Goal: Contribute content: Contribute content

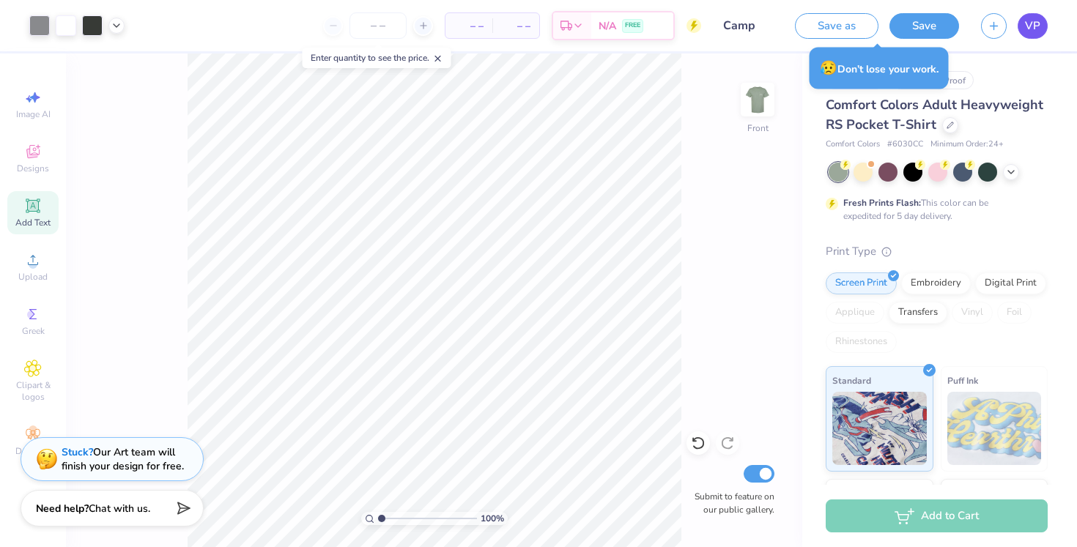
click at [1024, 23] on link "VP" at bounding box center [1032, 26] width 30 height 26
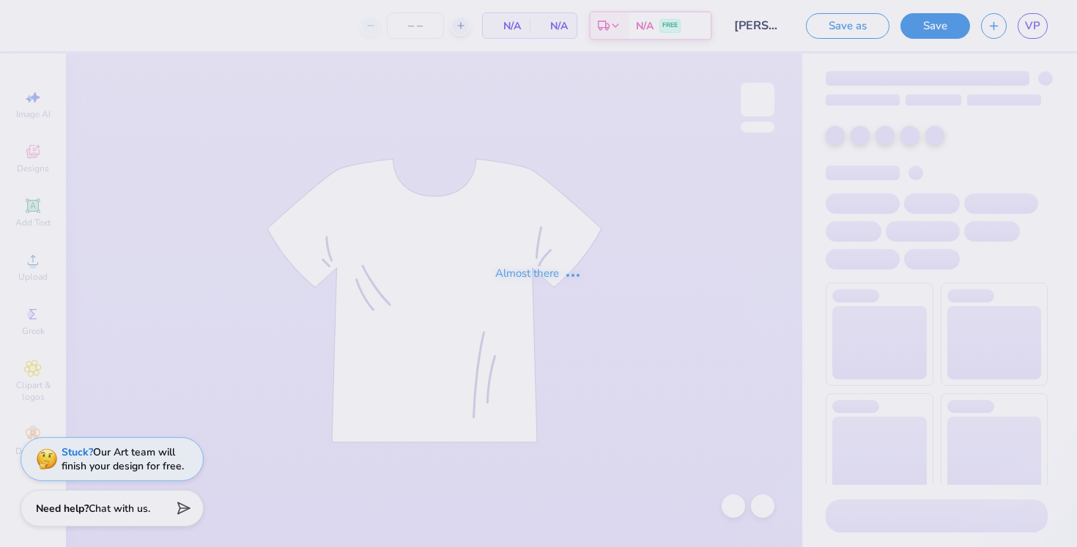
type input "24"
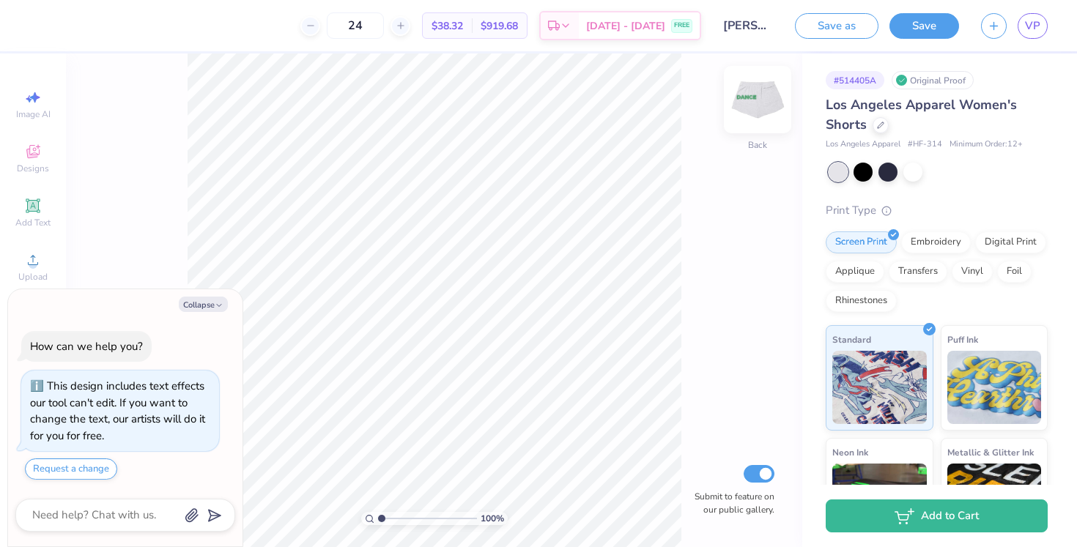
click at [765, 117] on img at bounding box center [757, 99] width 59 height 59
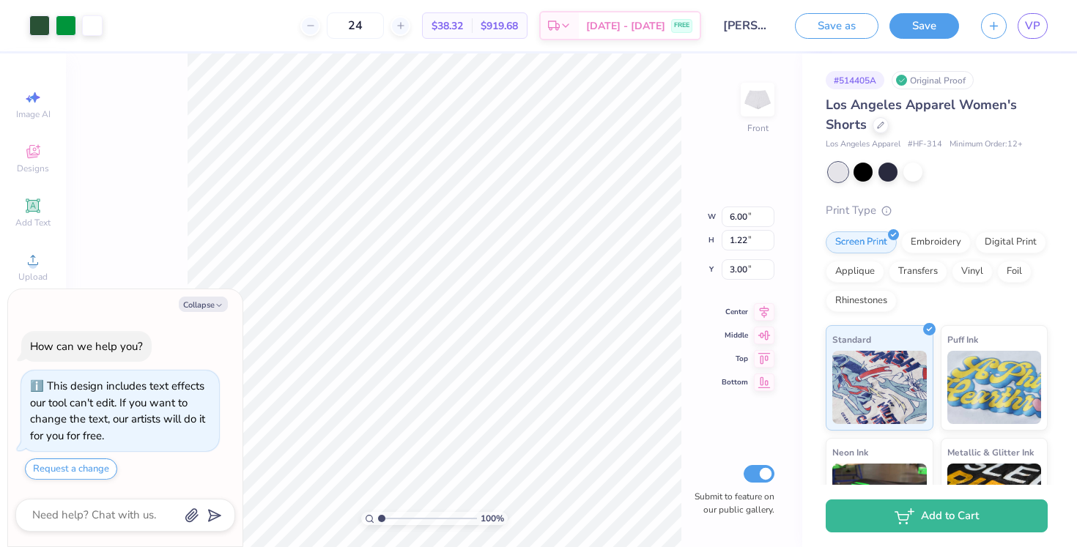
type textarea "x"
type input "3.32"
type textarea "x"
type input "3.57"
type input "0.72"
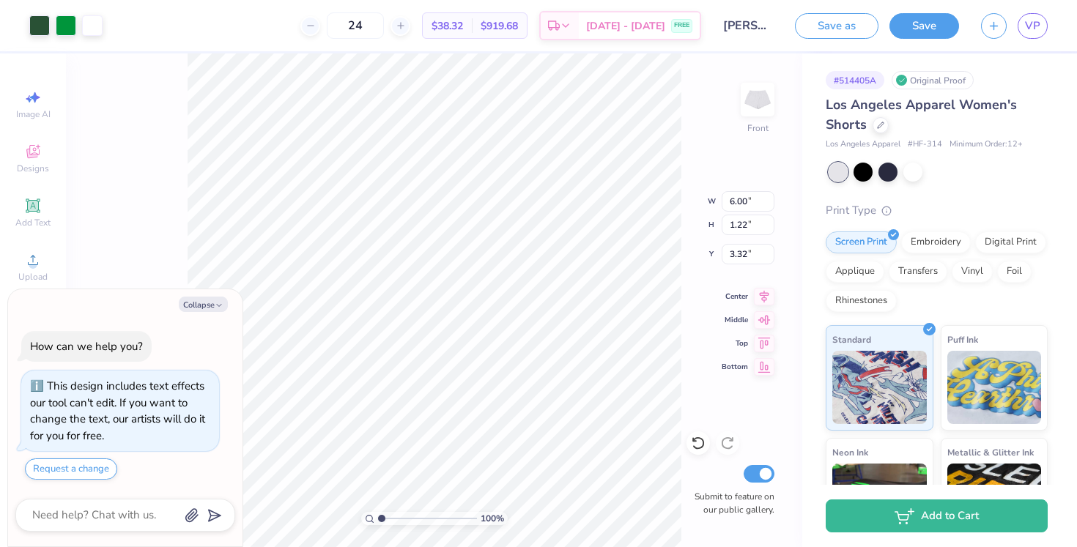
type input "3.82"
click at [219, 302] on icon "button" at bounding box center [219, 305] width 9 height 9
type textarea "x"
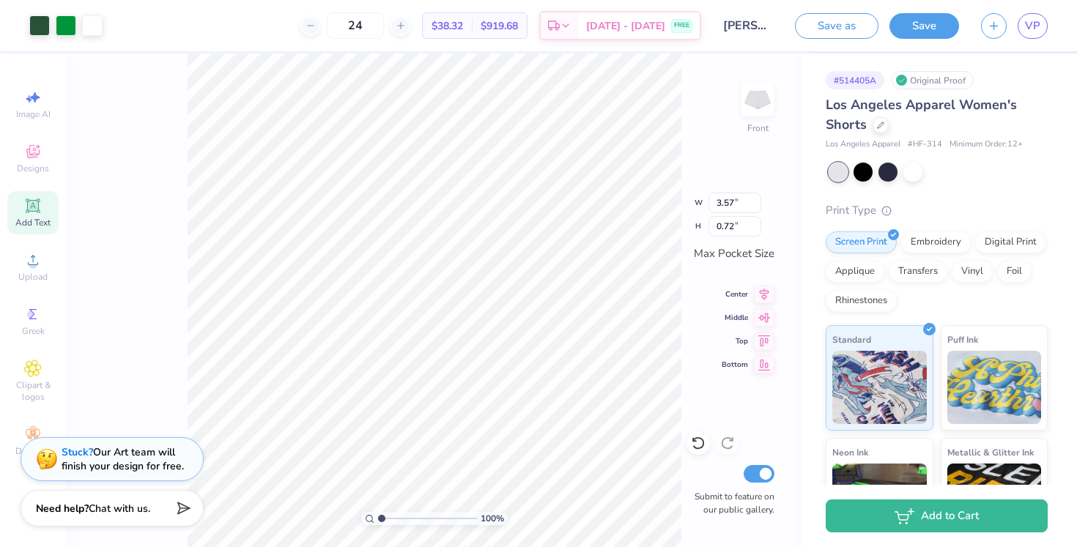
click at [30, 221] on span "Add Text" at bounding box center [32, 223] width 35 height 12
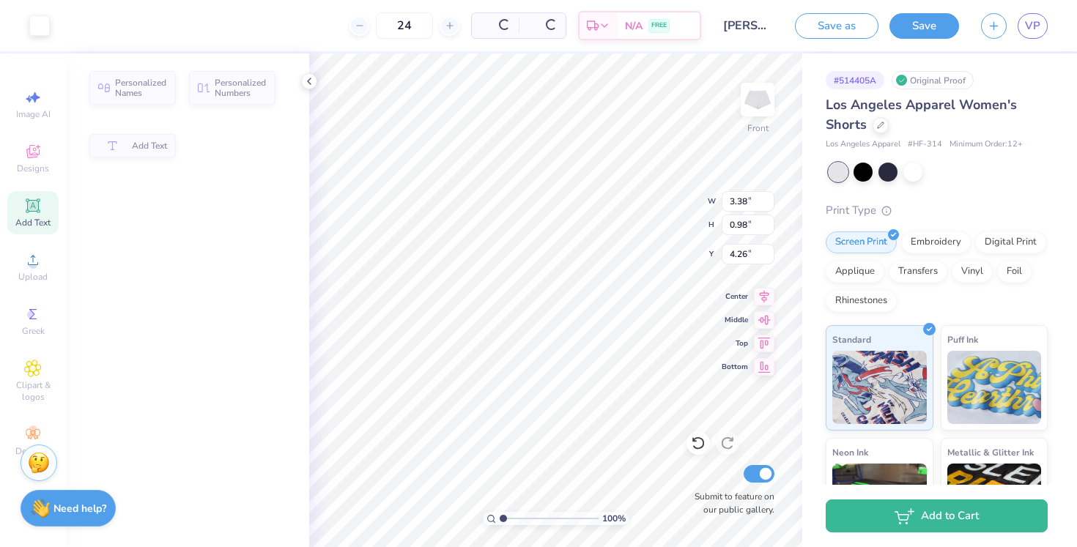
type input "3.38"
type input "0.98"
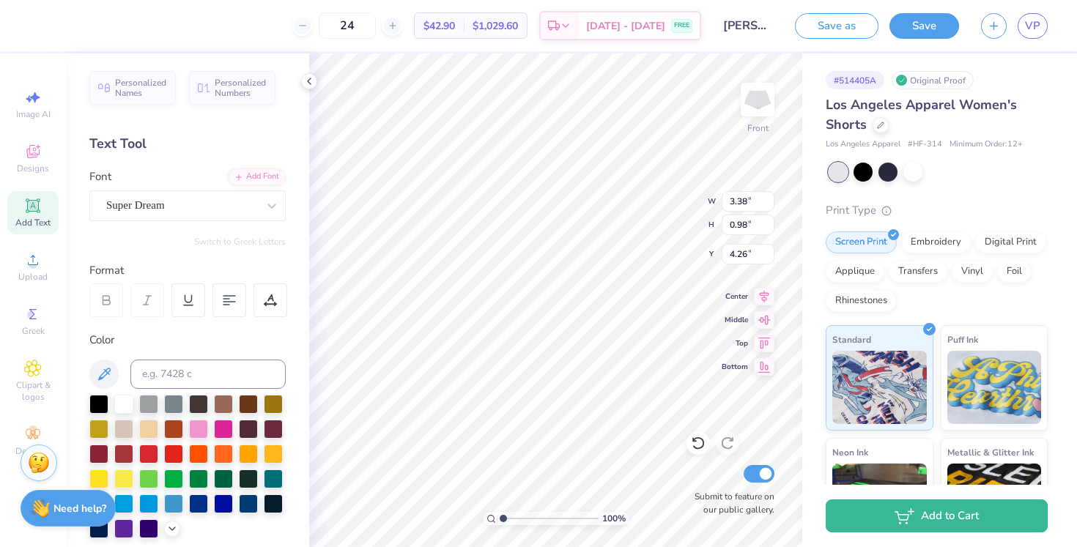
scroll to position [0, 1]
type textarea "TEXT"
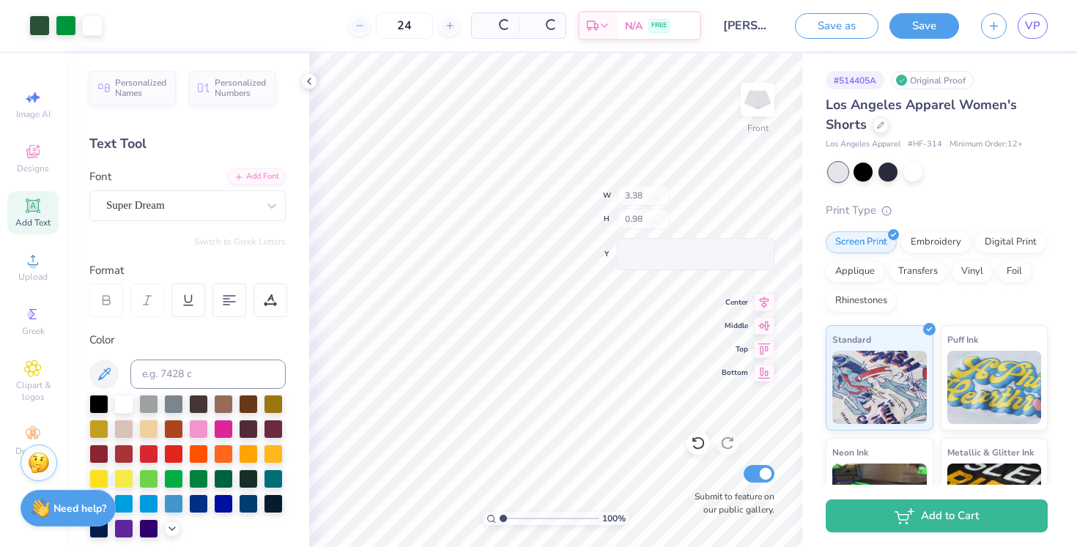
type input "3.57"
type input "0.72"
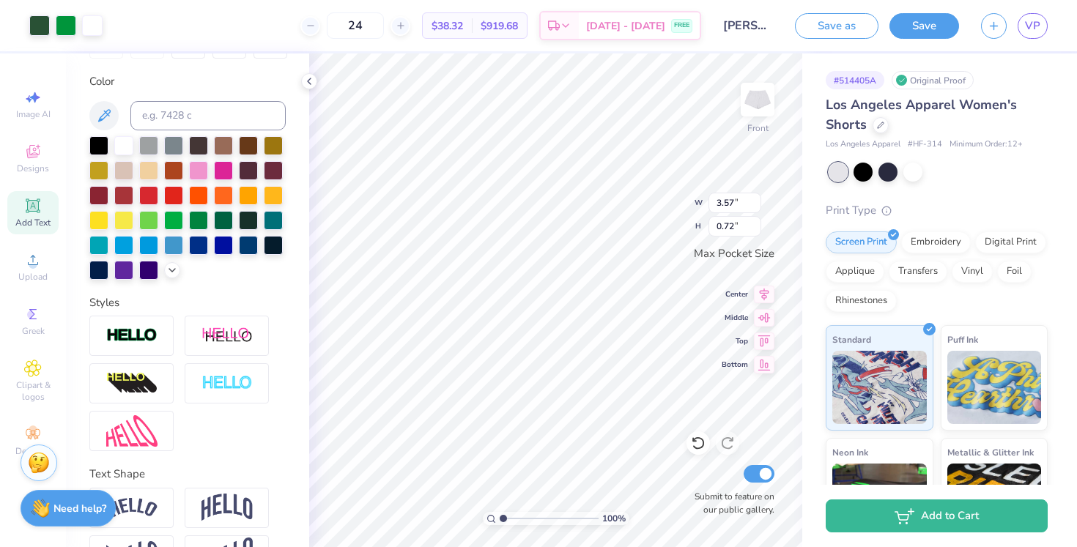
scroll to position [304, 0]
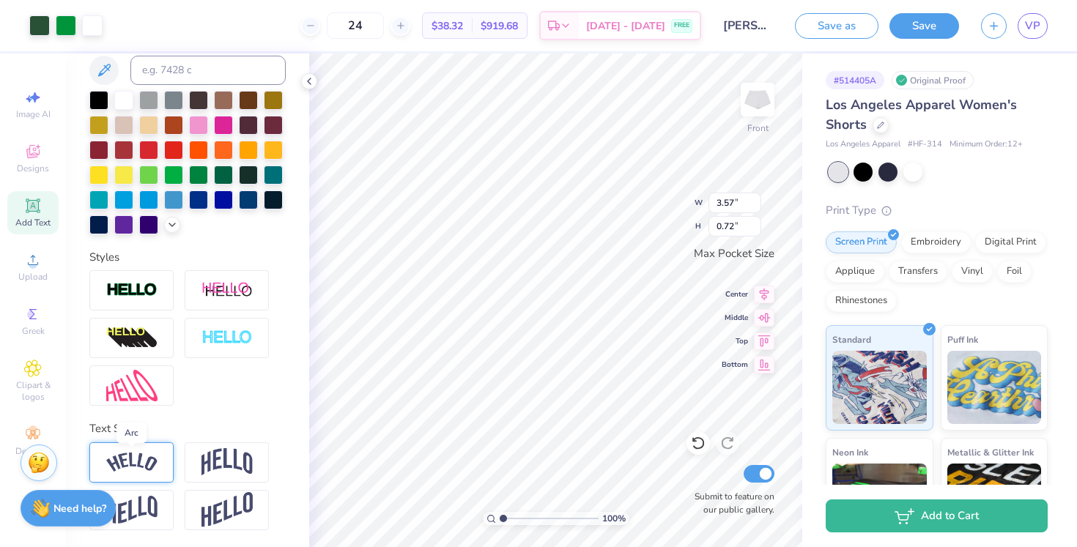
click at [155, 458] on img at bounding box center [131, 463] width 51 height 20
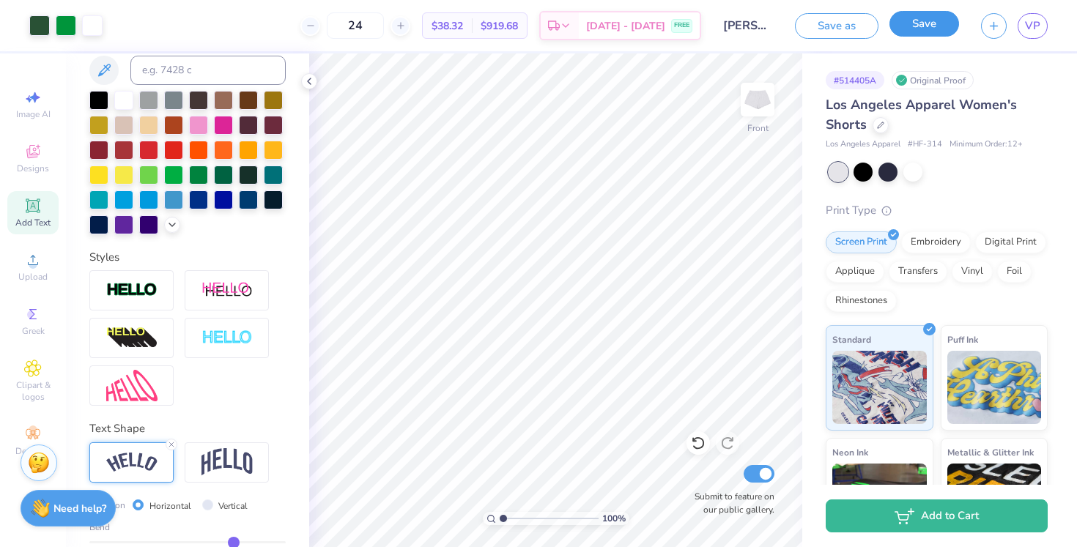
click at [912, 29] on button "Save" at bounding box center [924, 24] width 70 height 26
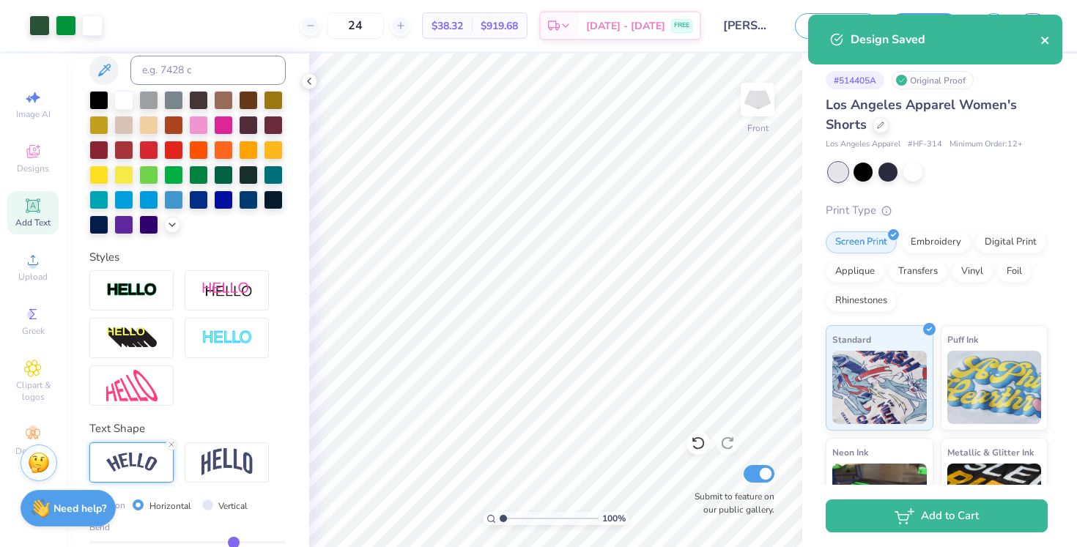
click at [1047, 38] on icon "close" at bounding box center [1044, 40] width 7 height 7
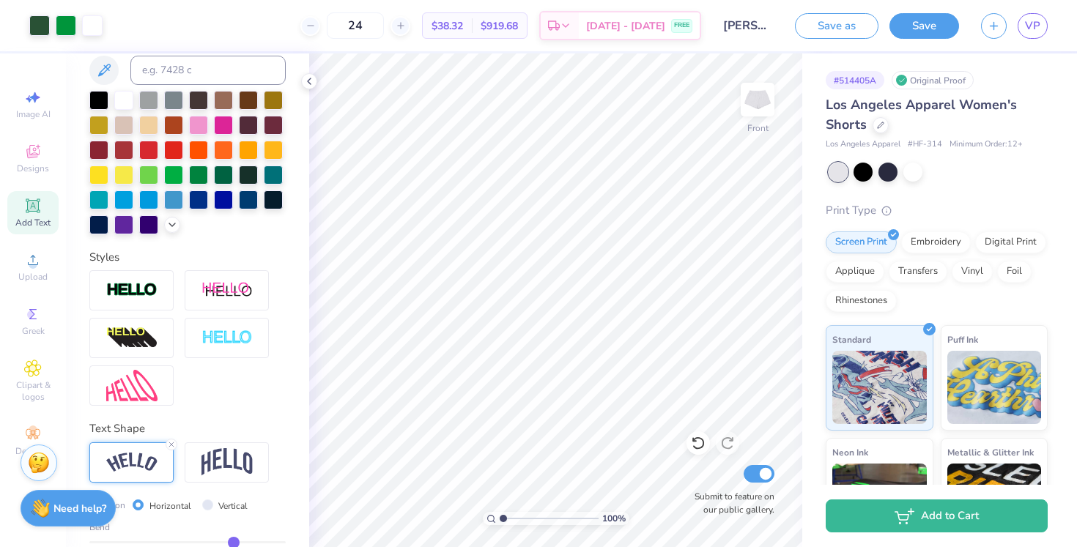
click at [1033, 18] on div "Design Saved" at bounding box center [935, 15] width 260 height 6
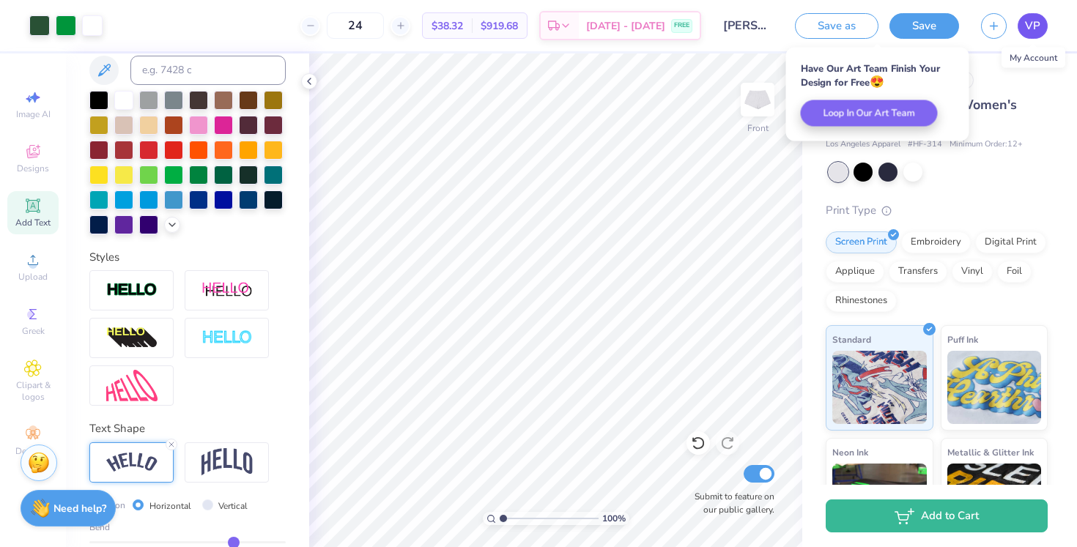
click at [1033, 25] on span "VP" at bounding box center [1032, 26] width 15 height 17
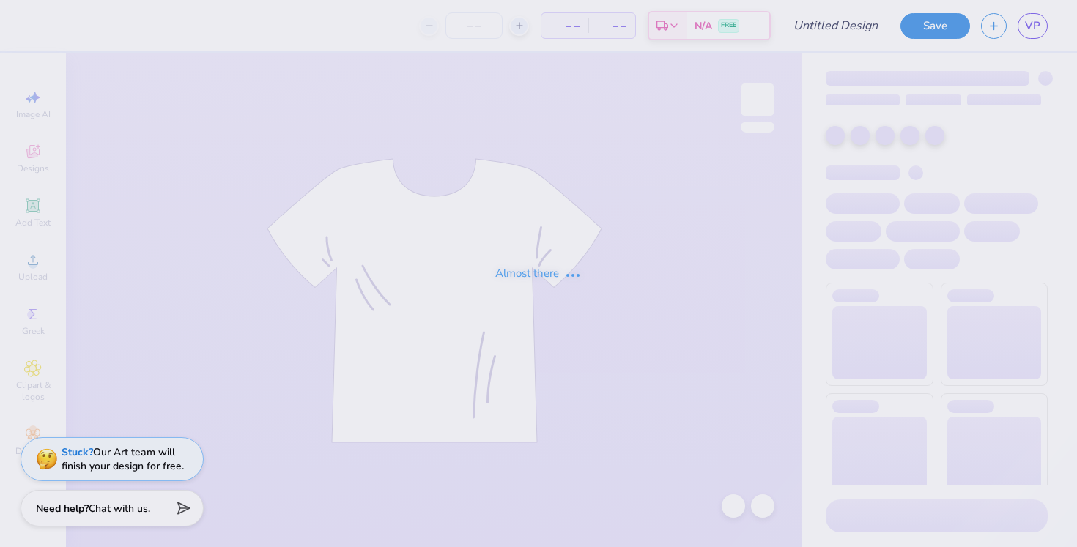
type input "sweatshirt"
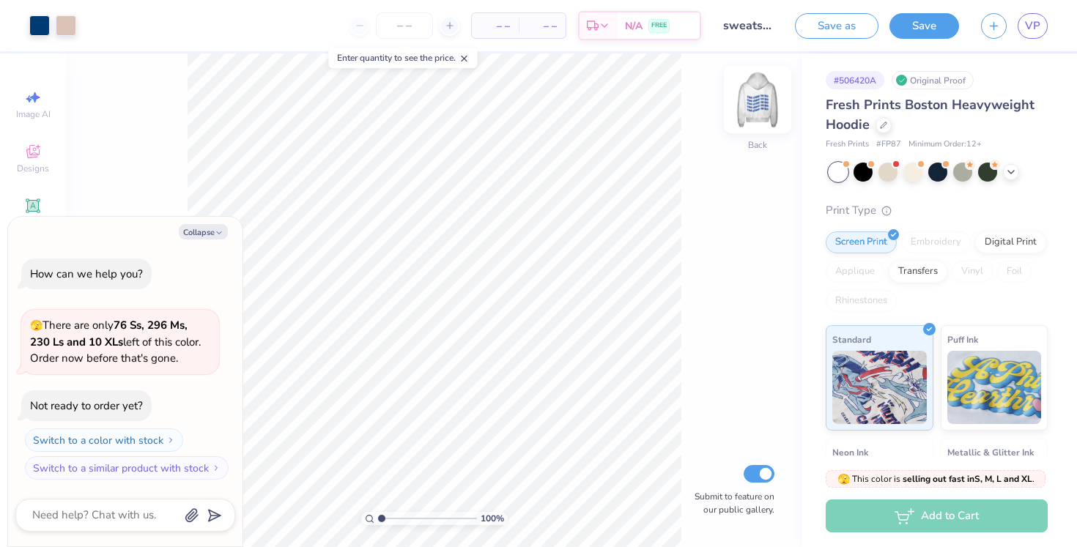
click at [751, 103] on img at bounding box center [757, 99] width 59 height 59
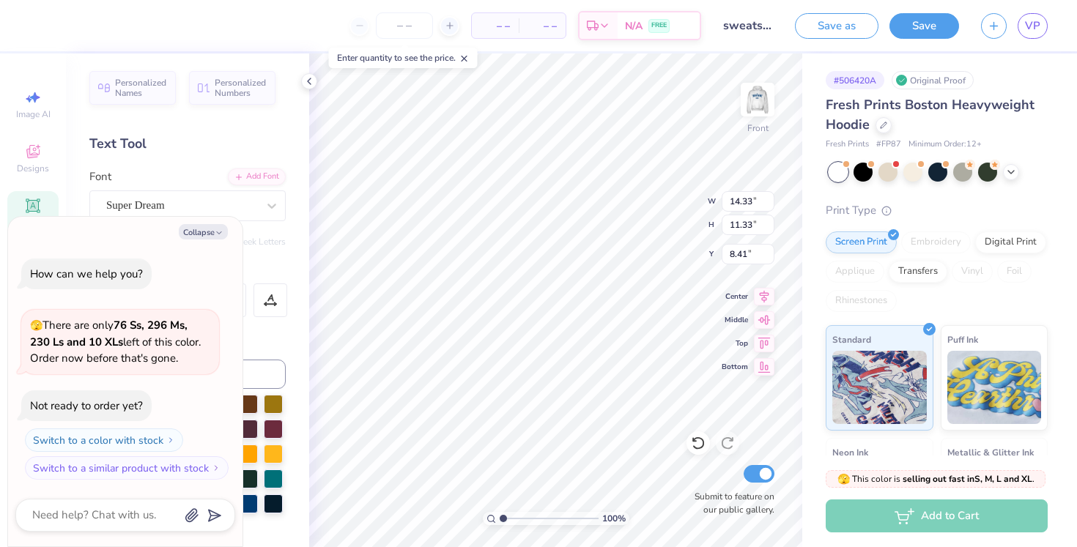
scroll to position [5, 2]
click at [1036, 21] on span "VP" at bounding box center [1032, 26] width 15 height 17
type textarea "x"
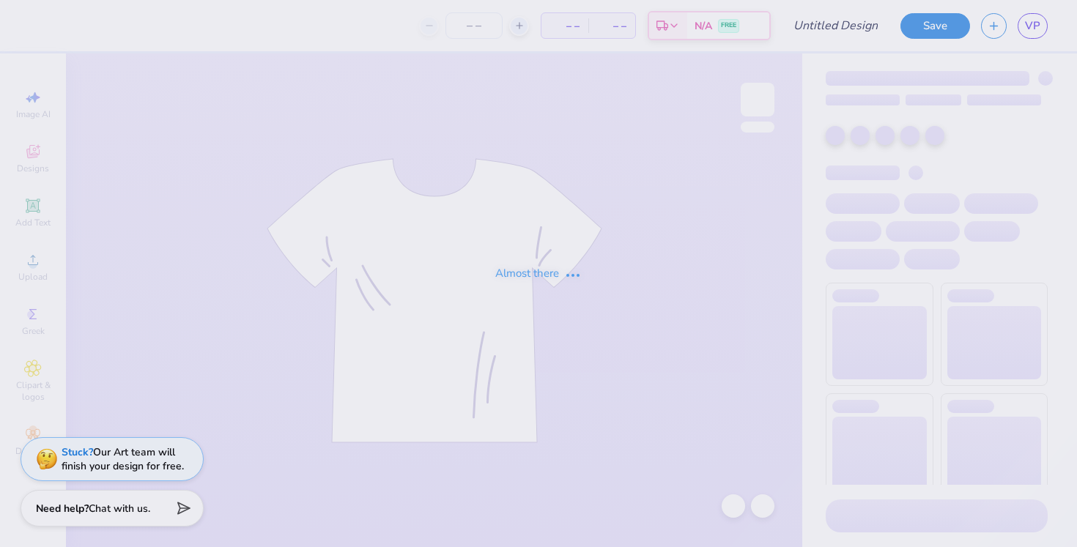
type input "committee hoodie '26"
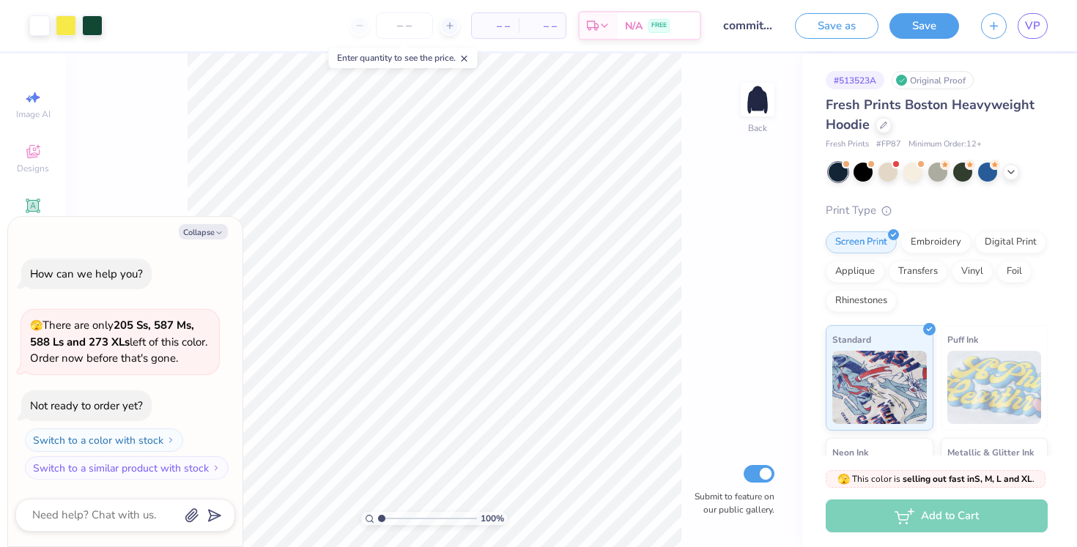
drag, startPoint x: 759, startPoint y: 100, endPoint x: 720, endPoint y: 105, distance: 40.0
click at [760, 100] on img at bounding box center [757, 99] width 29 height 29
click at [26, 204] on icon at bounding box center [33, 206] width 18 height 18
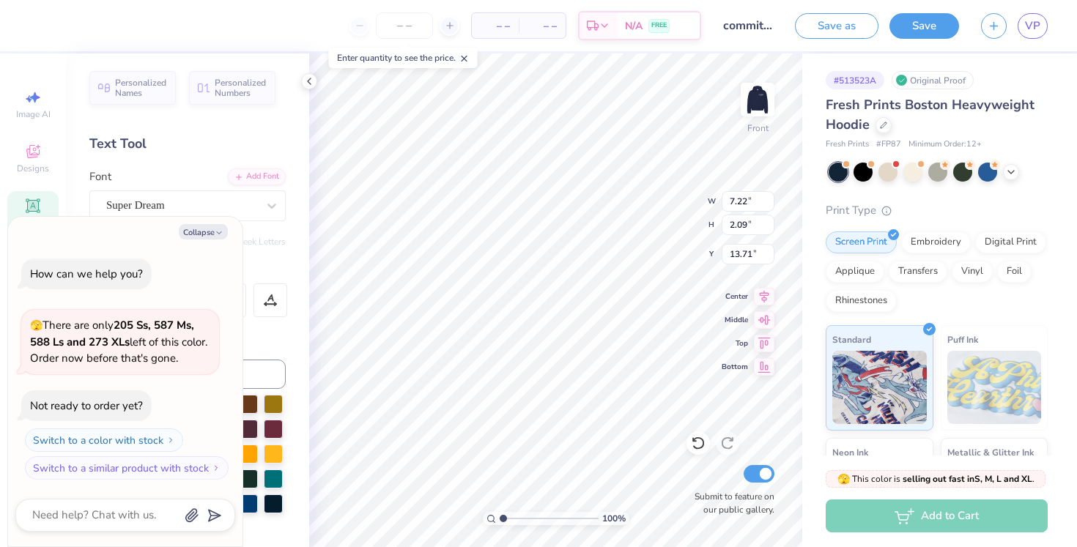
type textarea "x"
type textarea "TOO LEGIT TO SIT TOO LEGIT TO SIT TOO LEGIT TO SIT TOO LEGIT TO SIT TOO LEGIT T…"
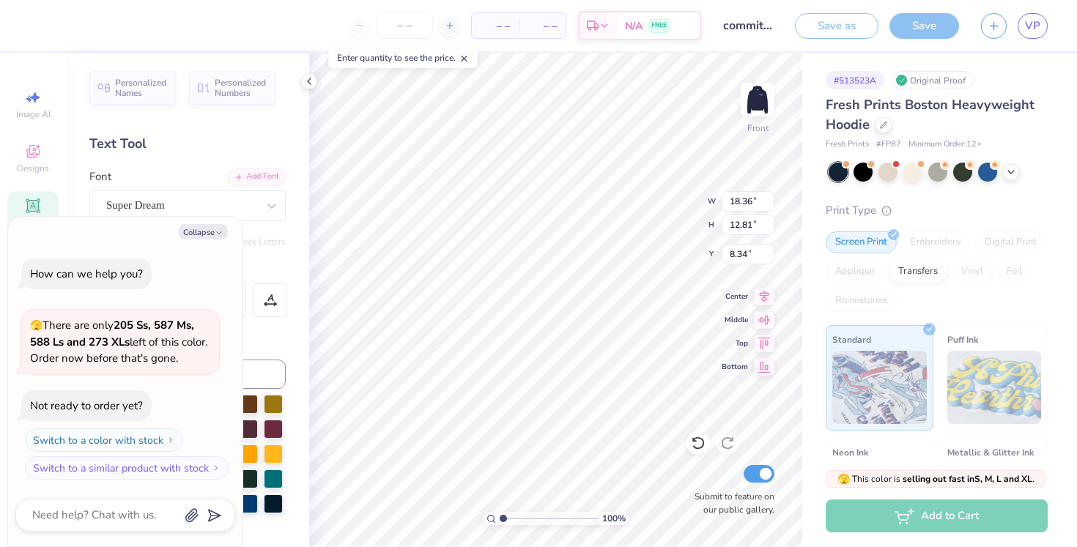
type textarea "x"
type input "13.68"
type input "9.55"
type input "11.61"
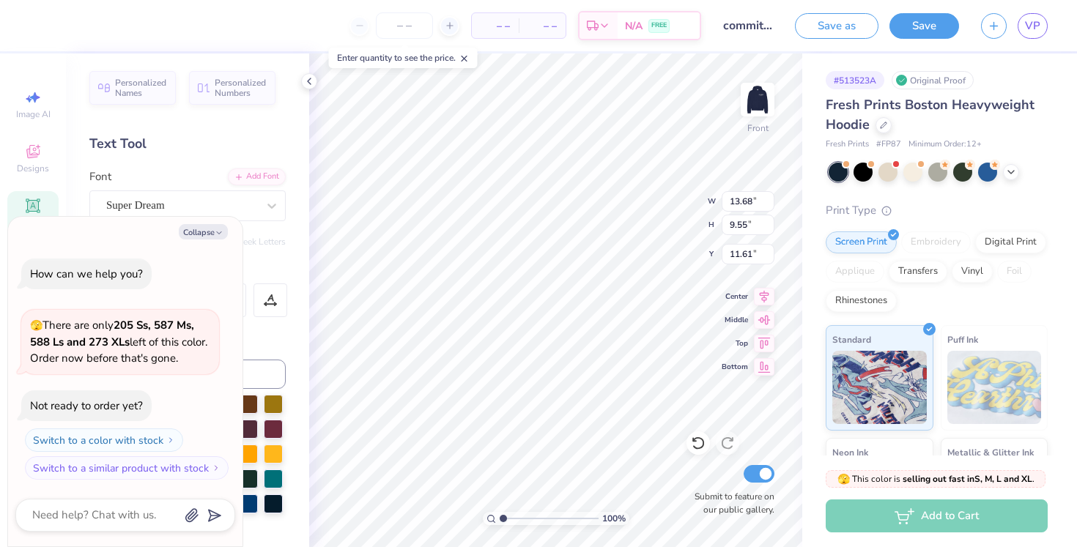
type textarea "x"
type input "9.36"
click at [221, 224] on button "Collapse" at bounding box center [203, 231] width 49 height 15
type textarea "x"
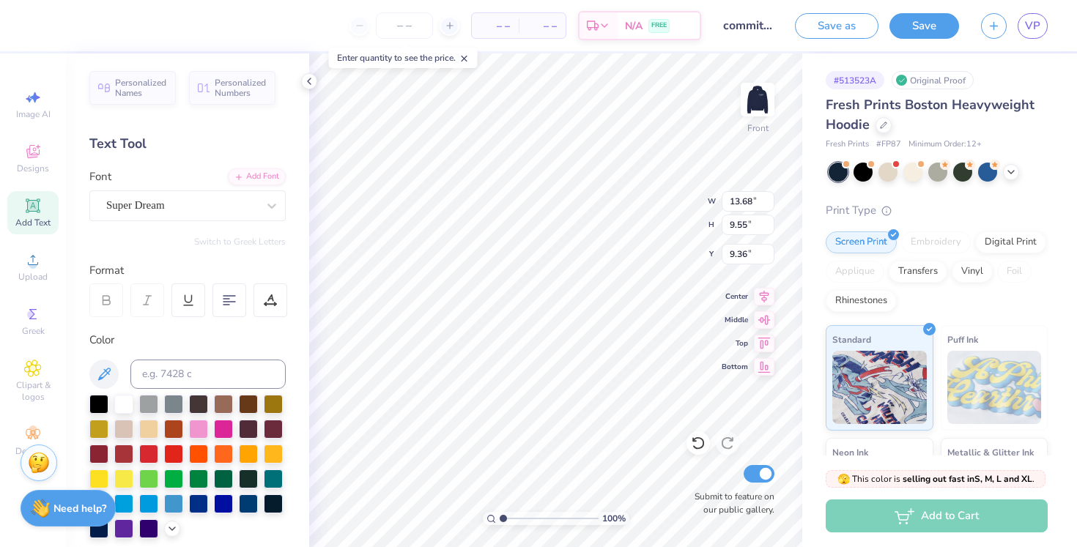
scroll to position [304, 0]
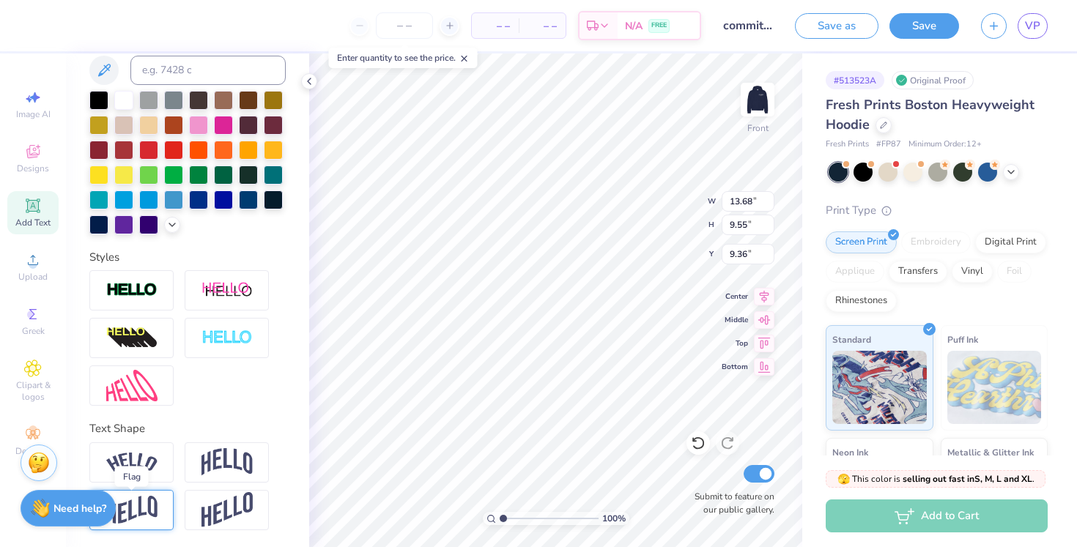
click at [146, 511] on img at bounding box center [131, 510] width 51 height 29
type input "14.20"
type input "7.03"
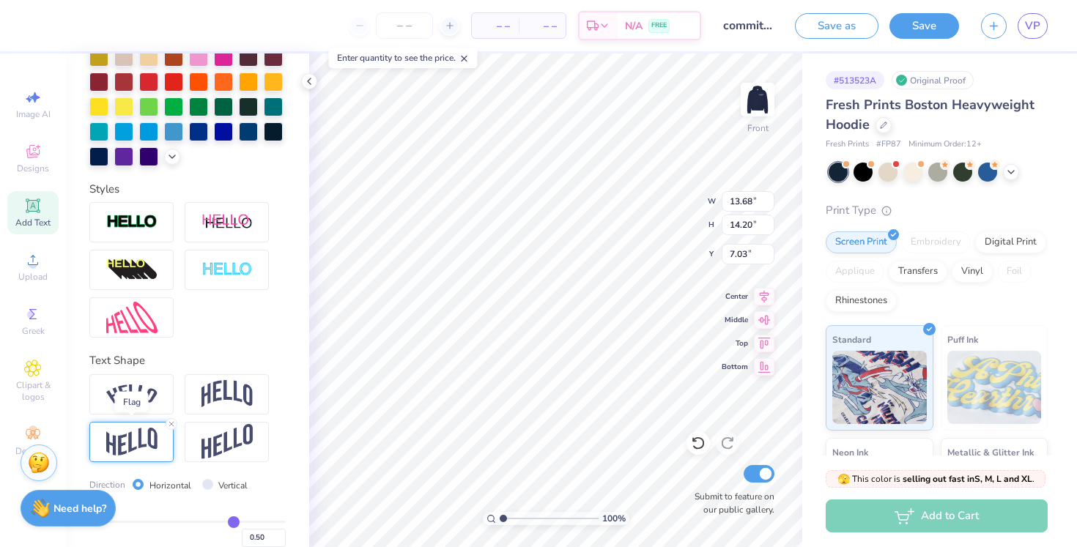
scroll to position [390, 0]
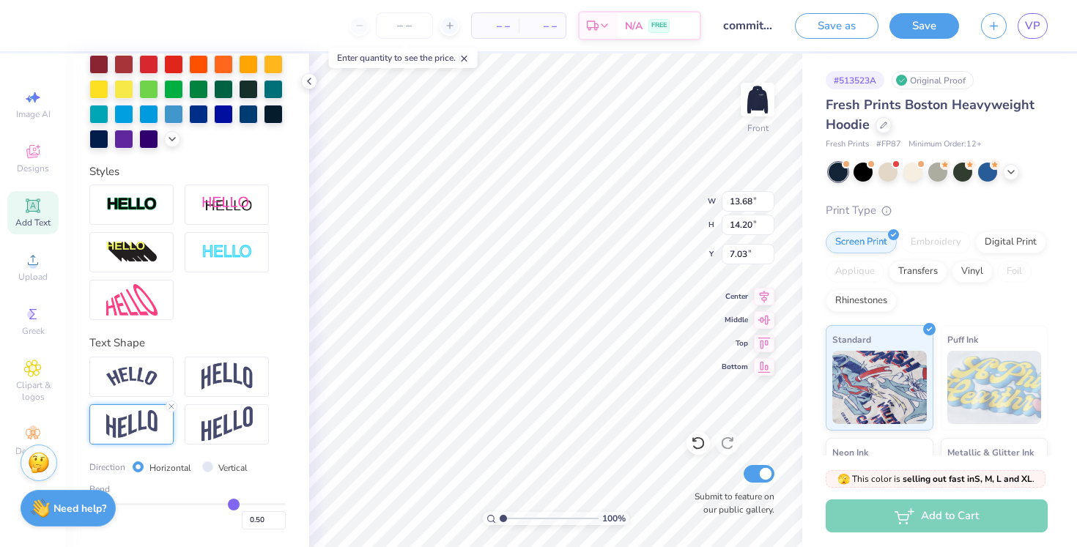
type input "0.47"
type input "0.46"
type input "0.44"
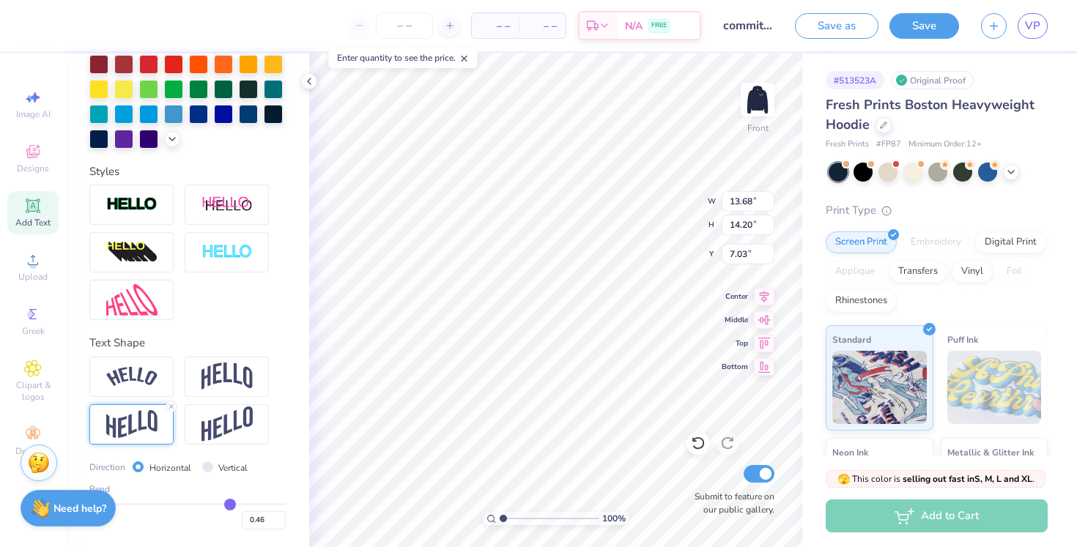
type input "0.44"
type input "0.43"
type input "0.41"
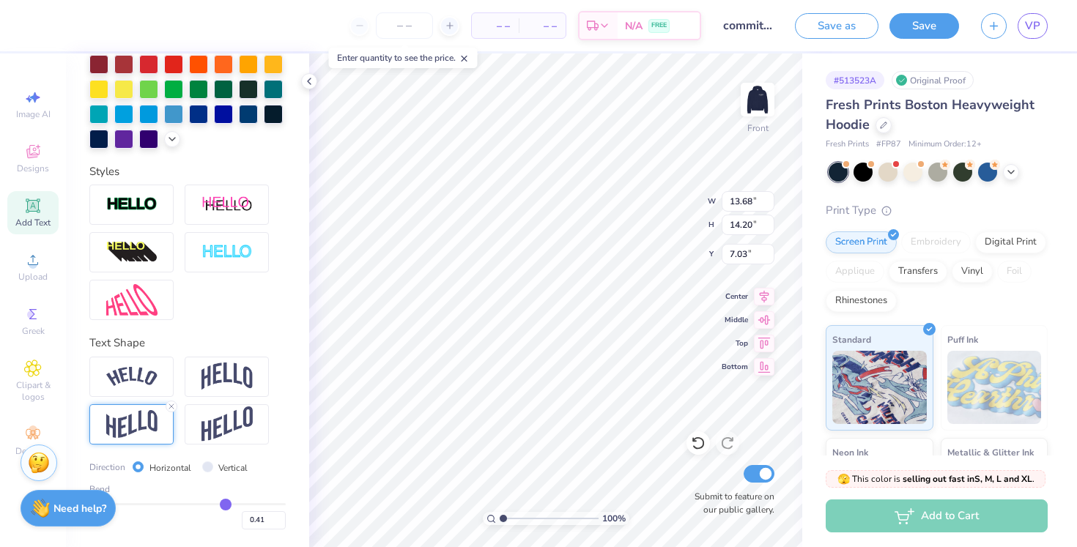
type input "0.38"
type input "0.36"
type input "0.34"
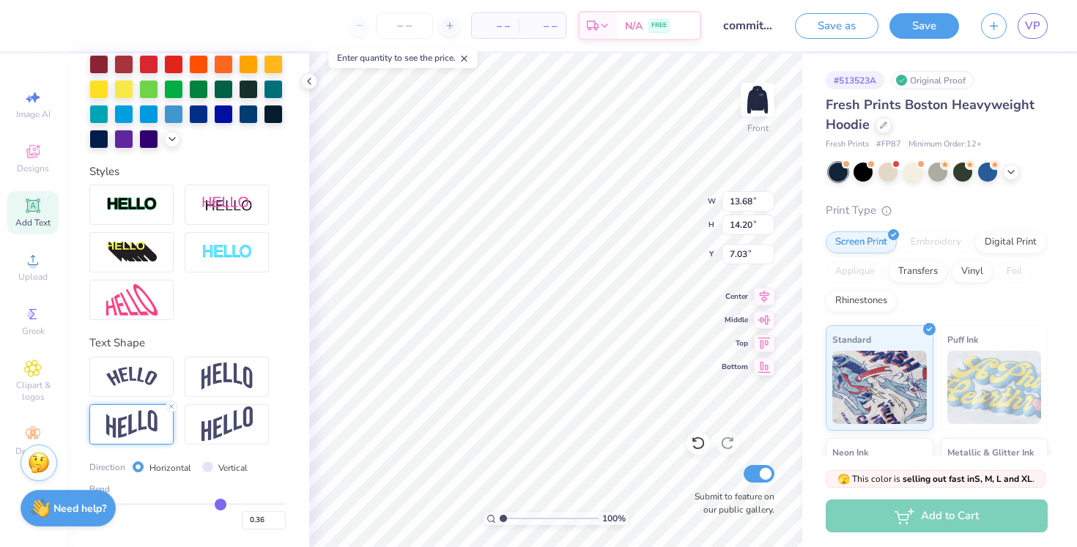
type input "0.34"
type input "0.32"
type input "0.31"
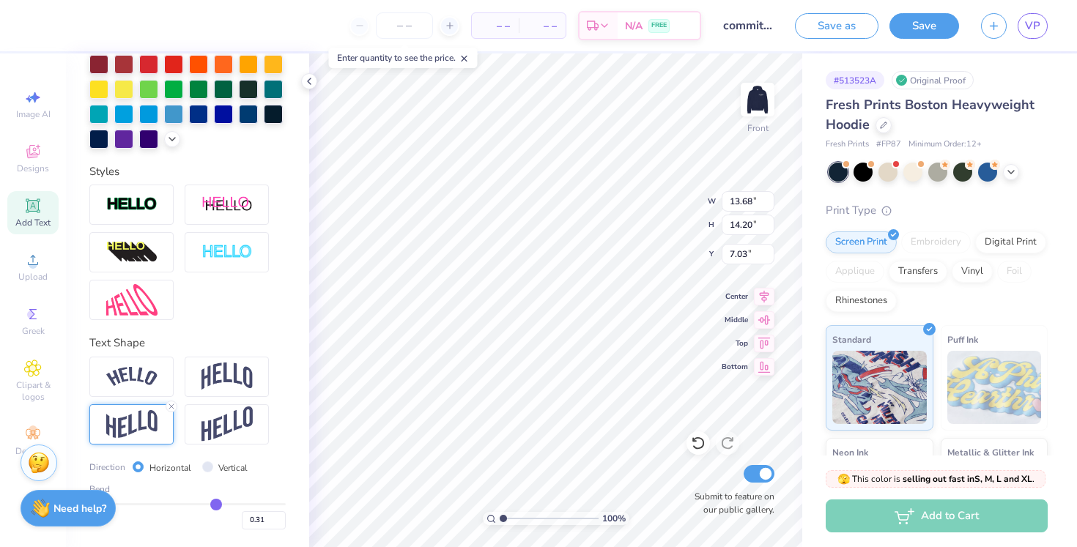
type input "0.29"
type input "0.27"
type input "0.25"
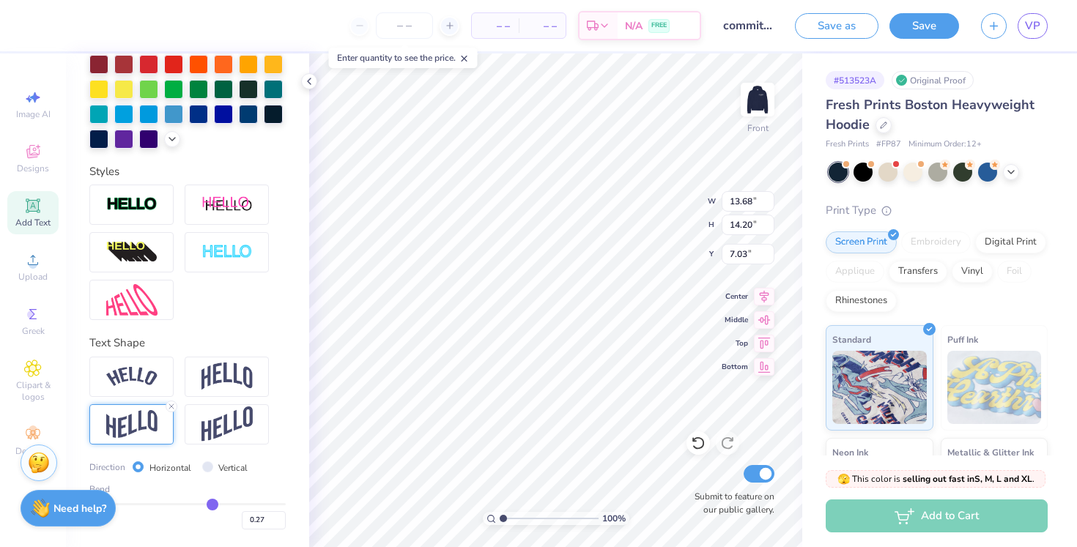
type input "0.25"
type input "0.23"
type input "0.22"
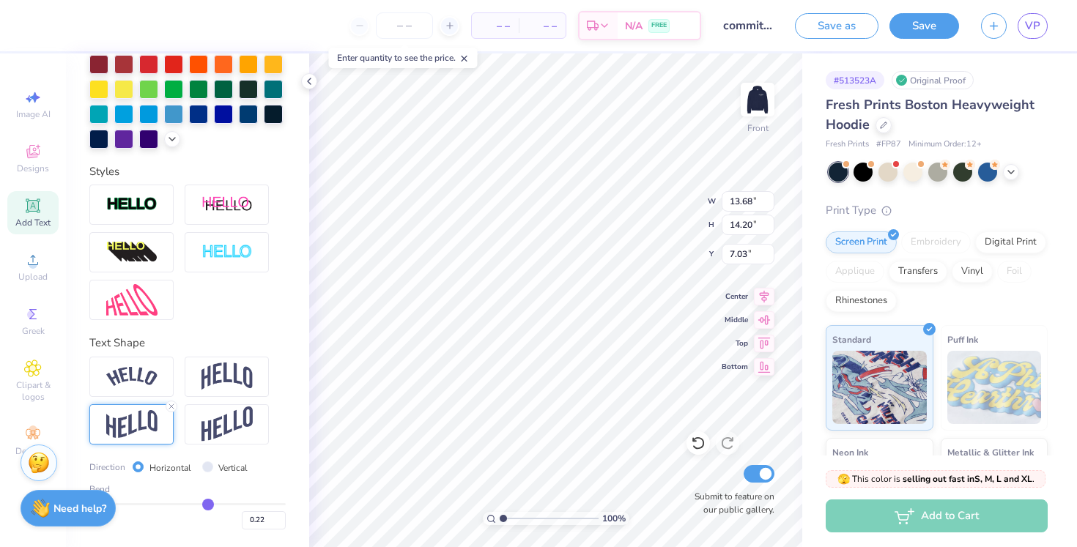
type input "0.2"
type input "0.20"
type input "0.19"
type input "0.18"
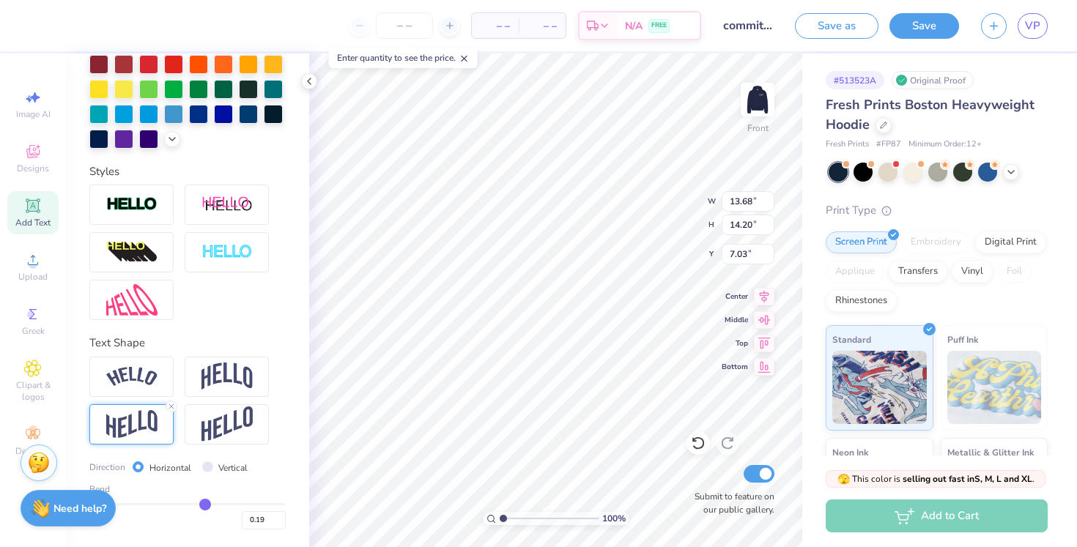
type input "0.18"
type input "0.17"
type input "0.16"
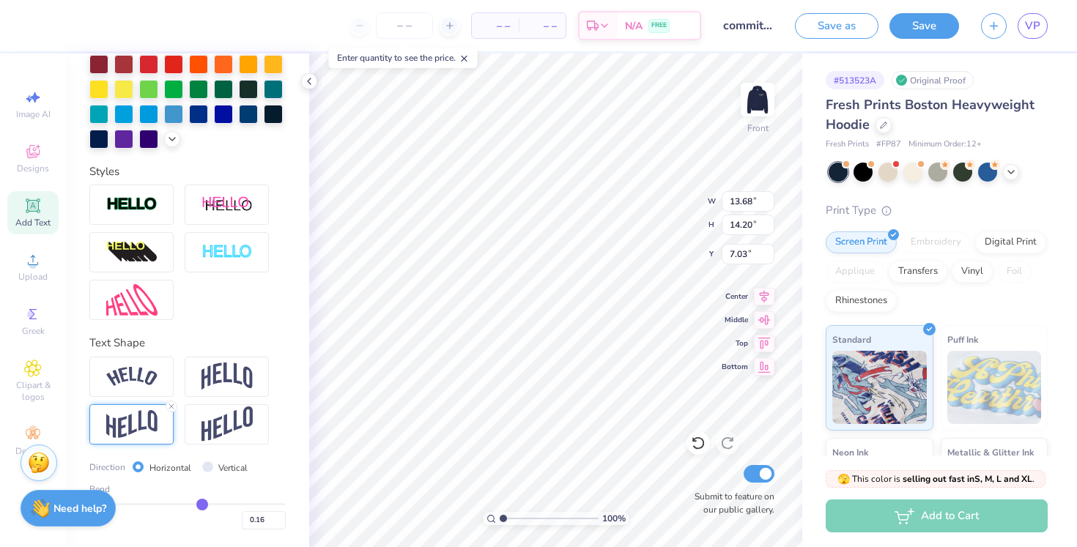
type input "0.15"
type input "0.13"
type input "0.12"
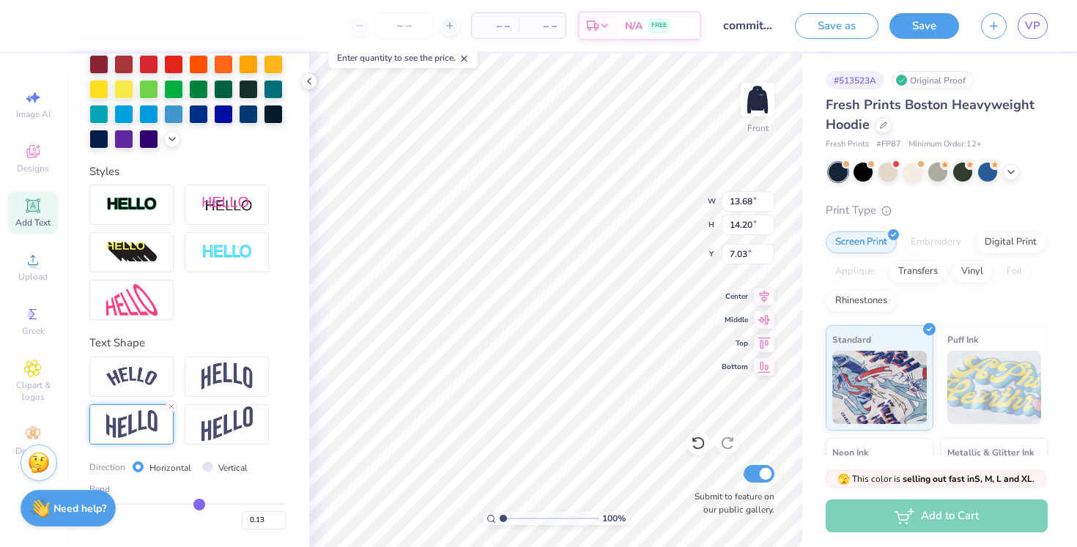
type input "0.12"
type input "0.11"
type input "0.1"
type input "0.10"
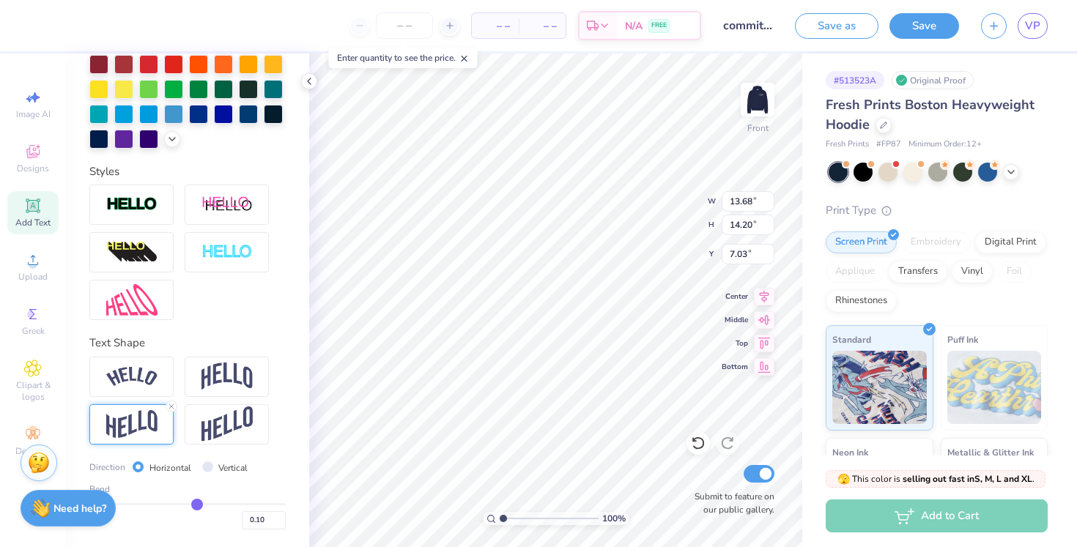
type input "0.08"
type input "0.06"
type input "0.03"
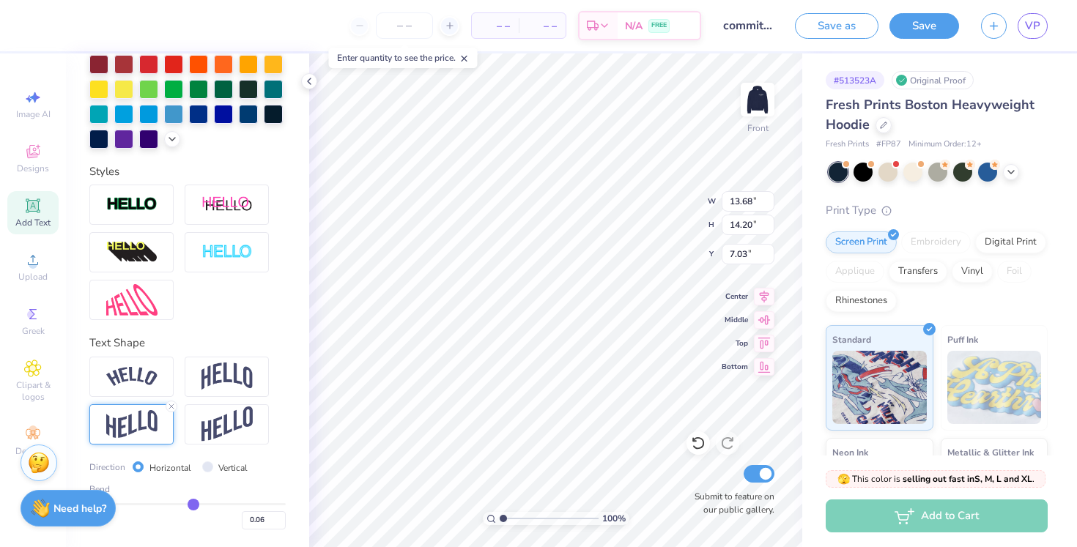
type input "0.03"
type input "0.01"
type input "0"
type input "0.00"
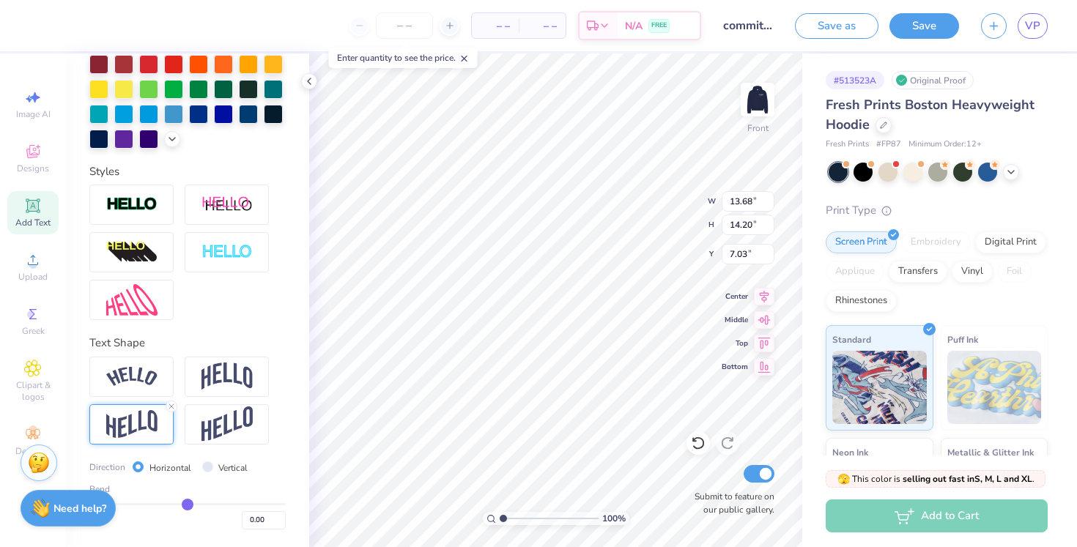
type input "-0.01"
drag, startPoint x: 231, startPoint y: 505, endPoint x: 186, endPoint y: 509, distance: 44.9
type input "-0.01"
click at [186, 505] on input "range" at bounding box center [187, 504] width 196 height 2
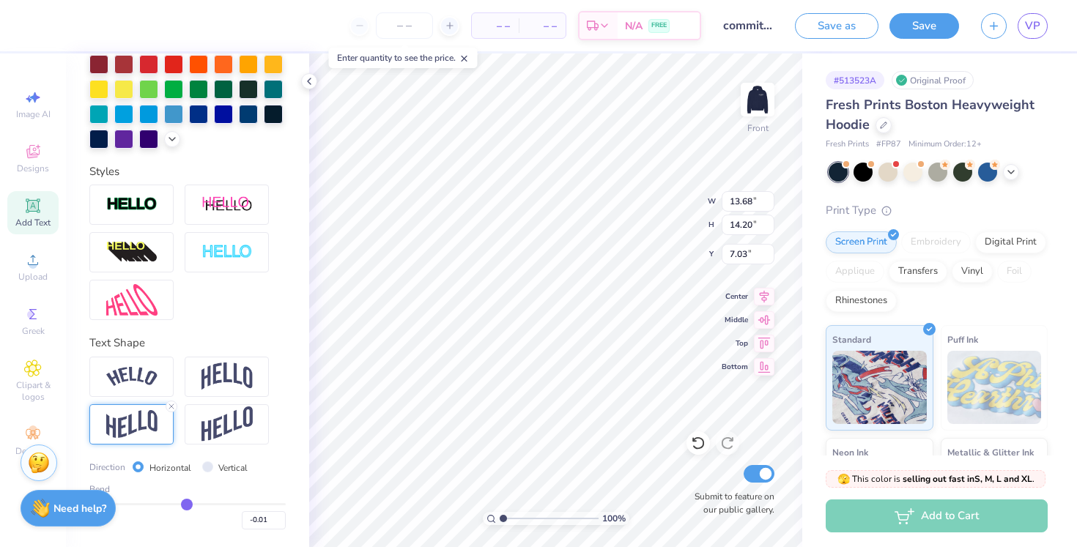
type input "9.60"
type input "9.33"
type input "0"
type input "0.00"
type input "0.01"
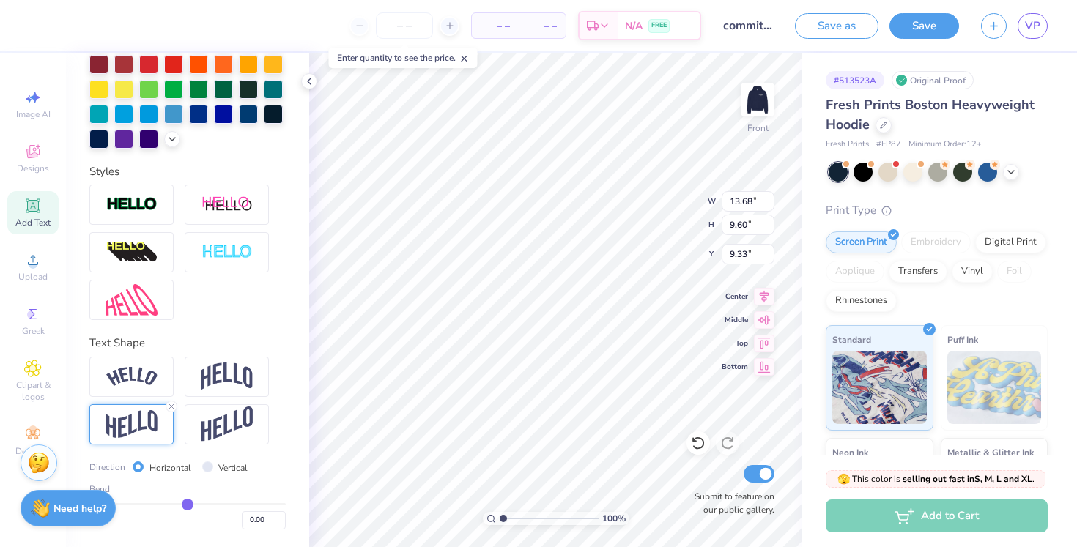
type input "0.01"
type input "0.02"
type input "0.03"
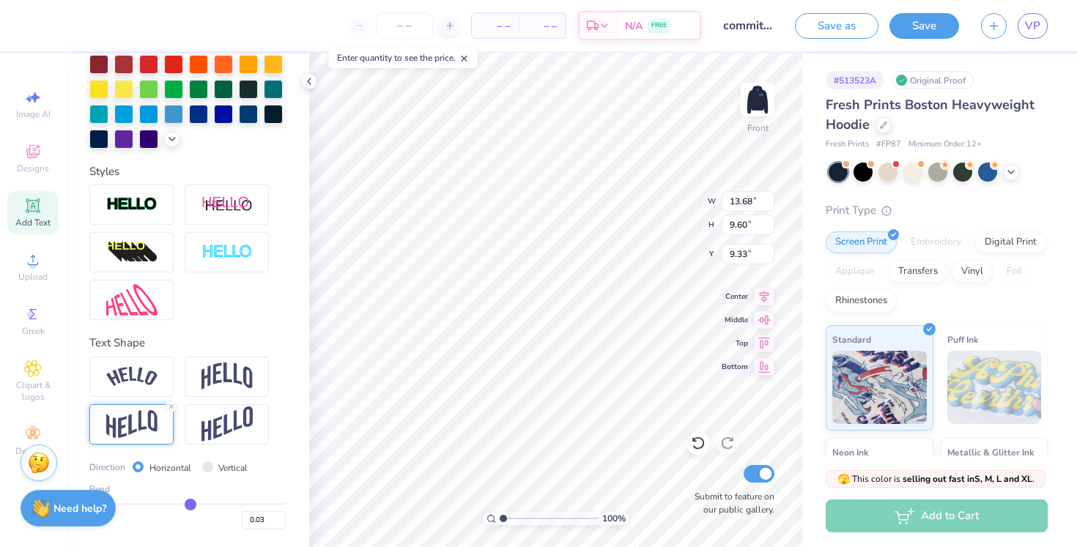
type input "0.04"
type input "0.05"
type input "0.06"
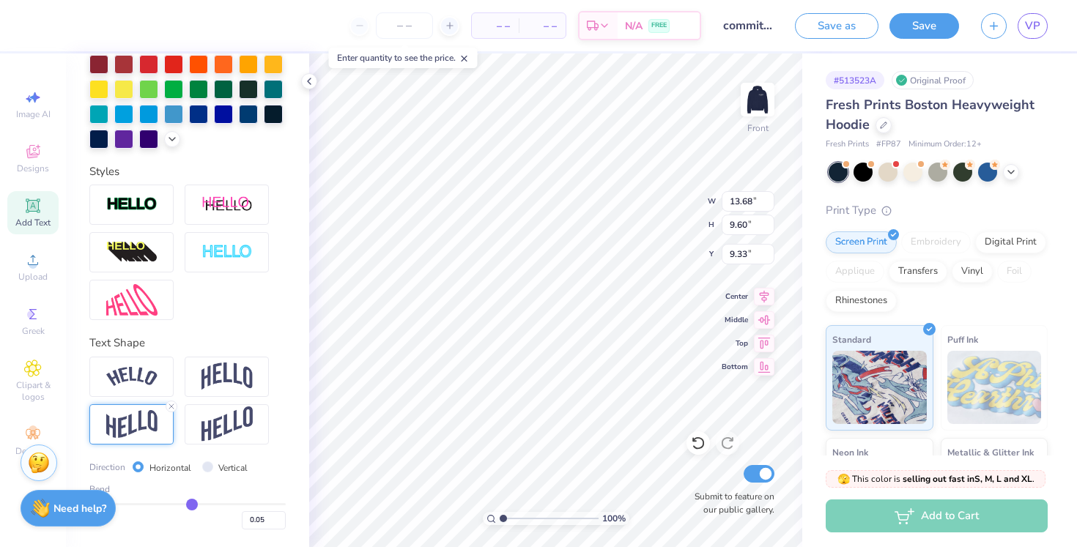
type input "0.06"
type input "0.08"
type input "0.09"
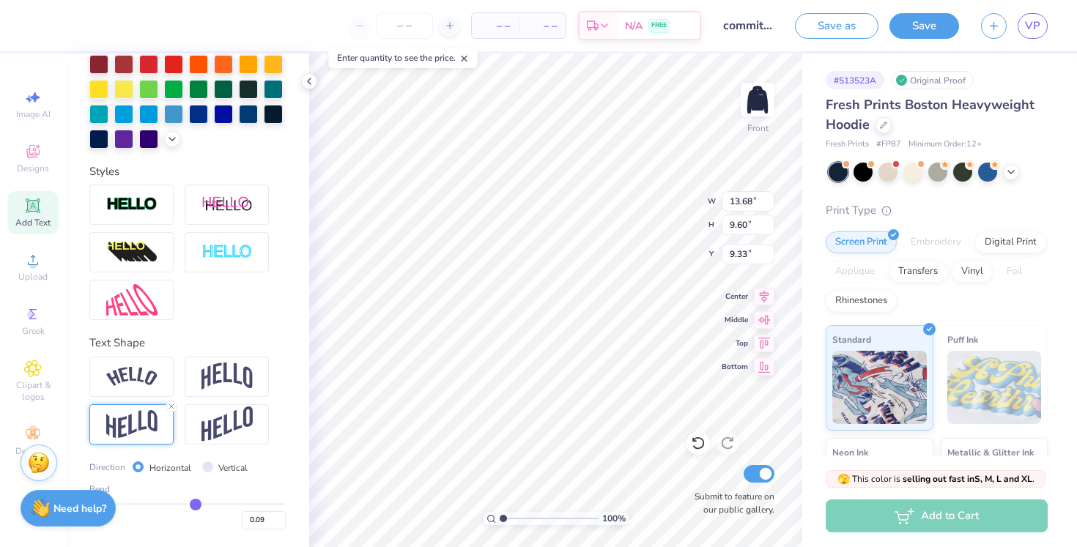
type input "0.1"
type input "0.10"
type input "0.11"
type input "0.12"
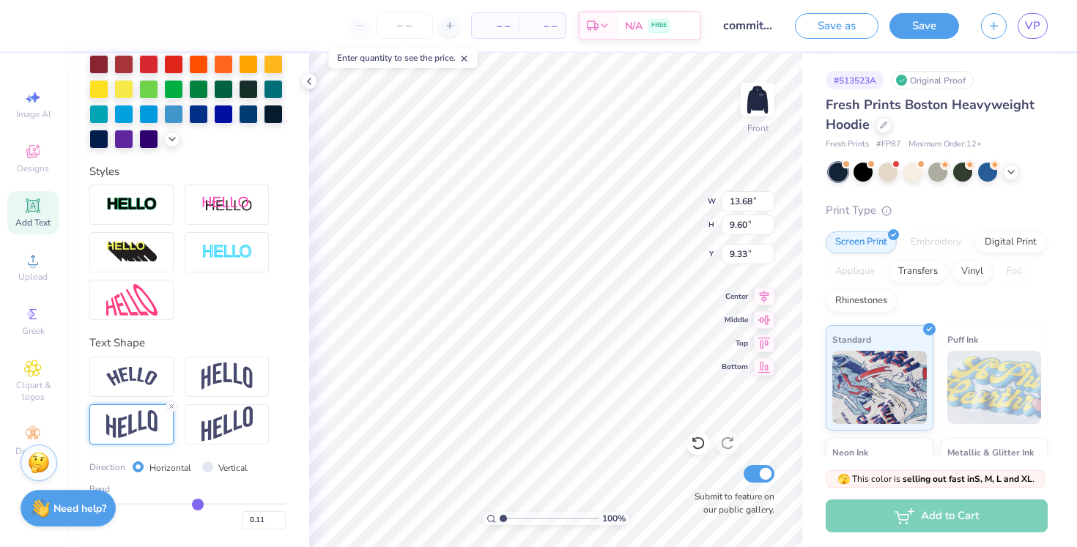
type input "0.12"
type input "0.13"
type input "0.14"
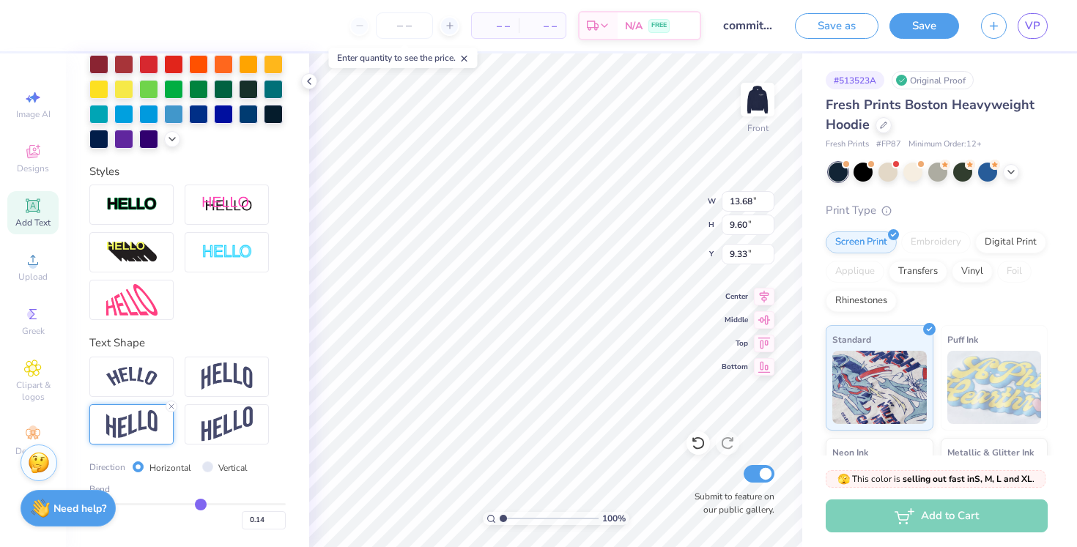
drag, startPoint x: 186, startPoint y: 509, endPoint x: 200, endPoint y: 509, distance: 13.9
type input "0.14"
click at [200, 505] on input "range" at bounding box center [187, 504] width 196 height 2
type input "10.81"
type input "8.73"
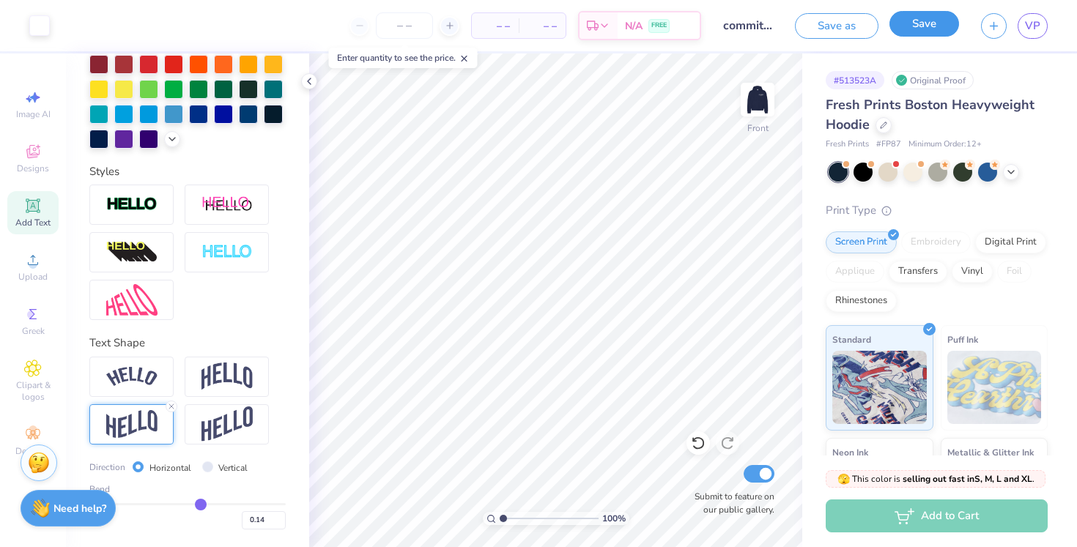
click at [937, 28] on button "Save" at bounding box center [924, 24] width 70 height 26
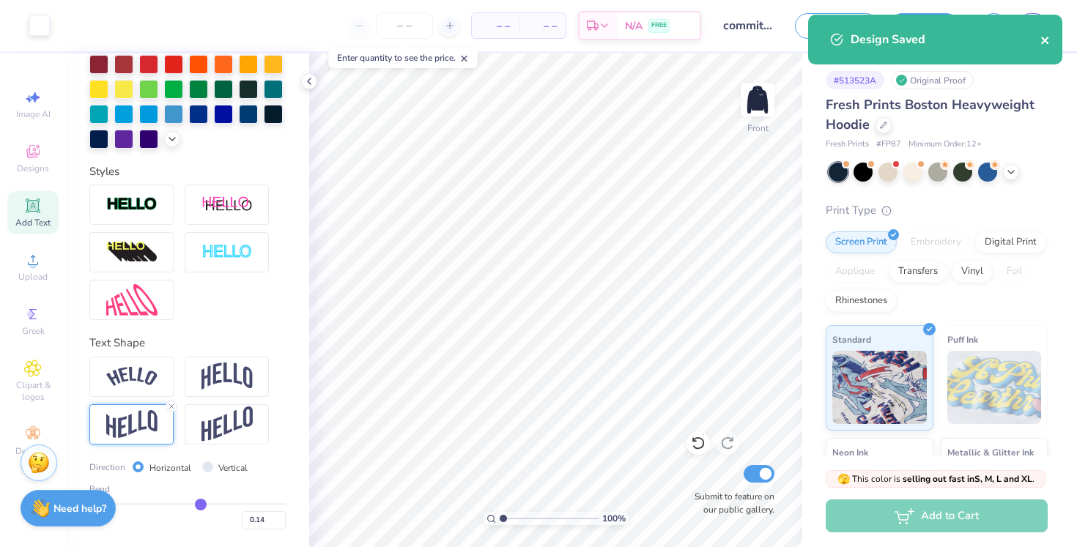
click at [1044, 38] on icon "close" at bounding box center [1045, 40] width 10 height 12
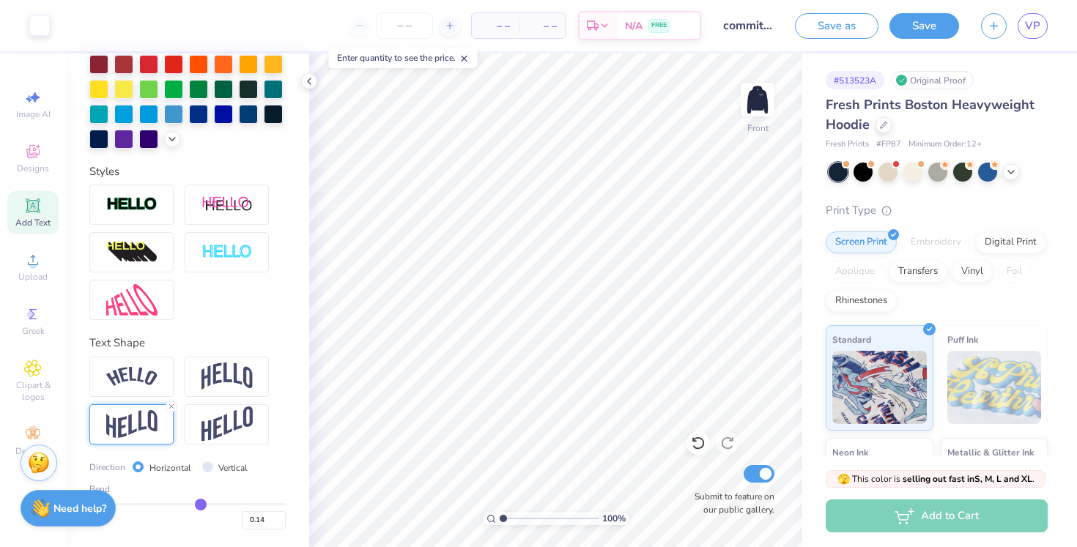
click at [1039, 24] on div "Design Saved" at bounding box center [935, 45] width 260 height 67
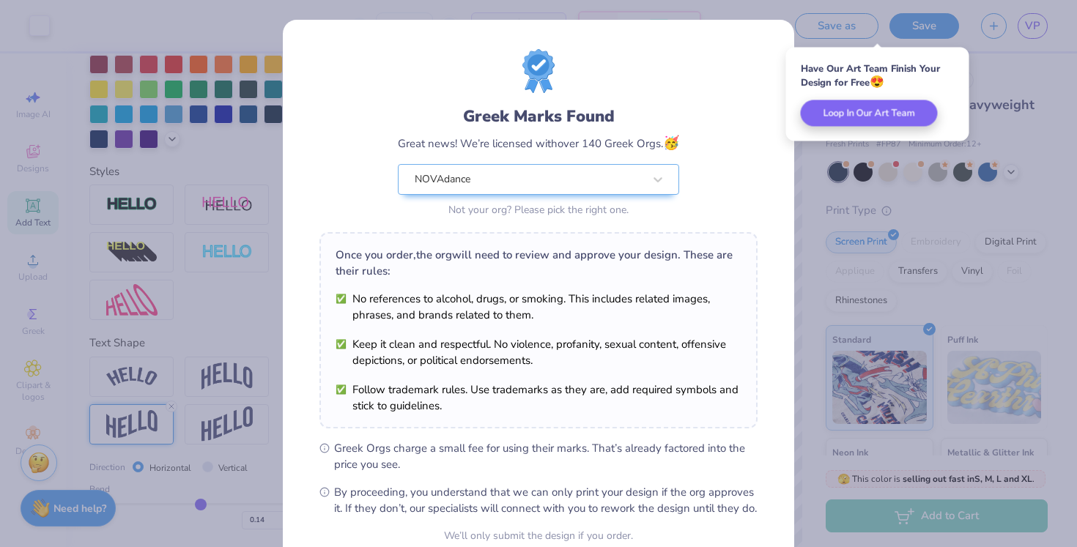
scroll to position [138, 0]
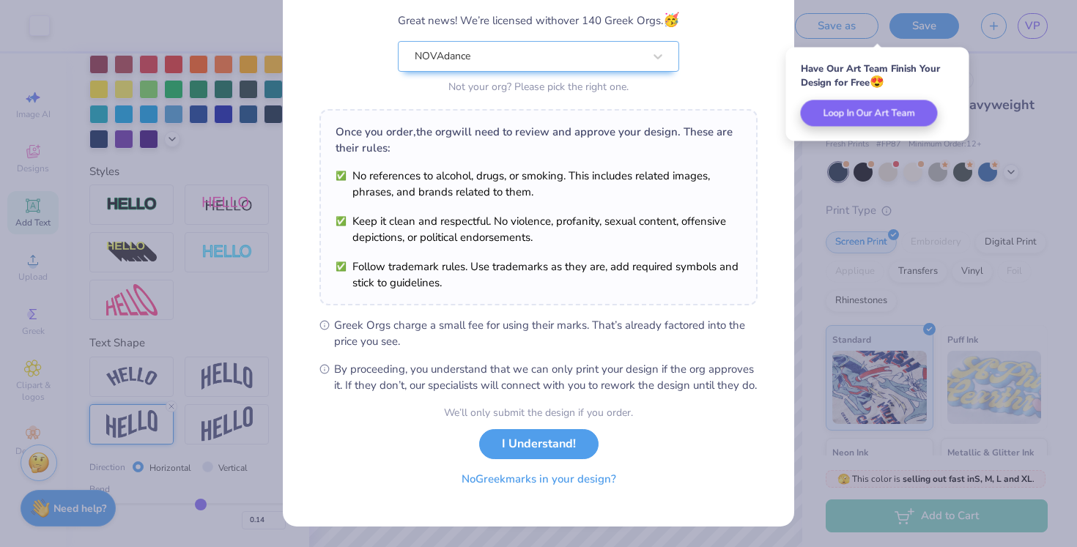
click at [521, 482] on button "No Greek marks in your design?" at bounding box center [538, 479] width 179 height 30
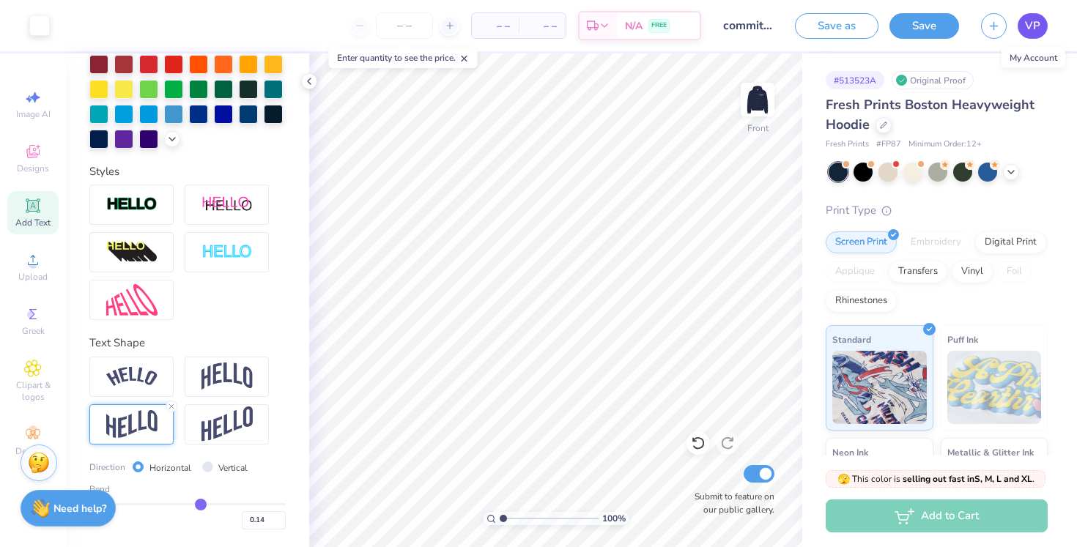
click at [1037, 20] on span "VP" at bounding box center [1032, 26] width 15 height 17
